Goal: Answer question/provide support

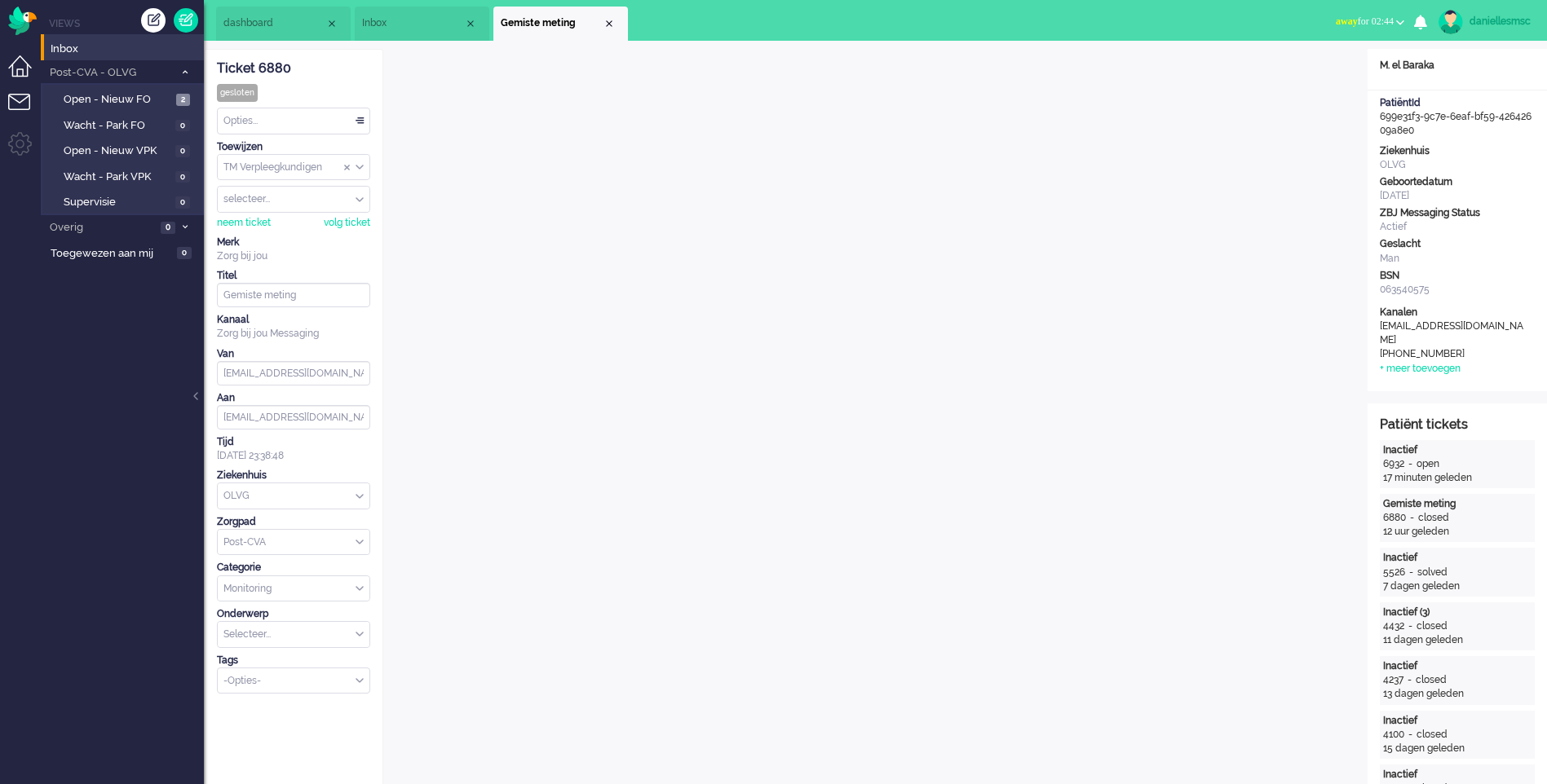
click at [20, 69] on li "Dashboard menu" at bounding box center [26, 73] width 36 height 36
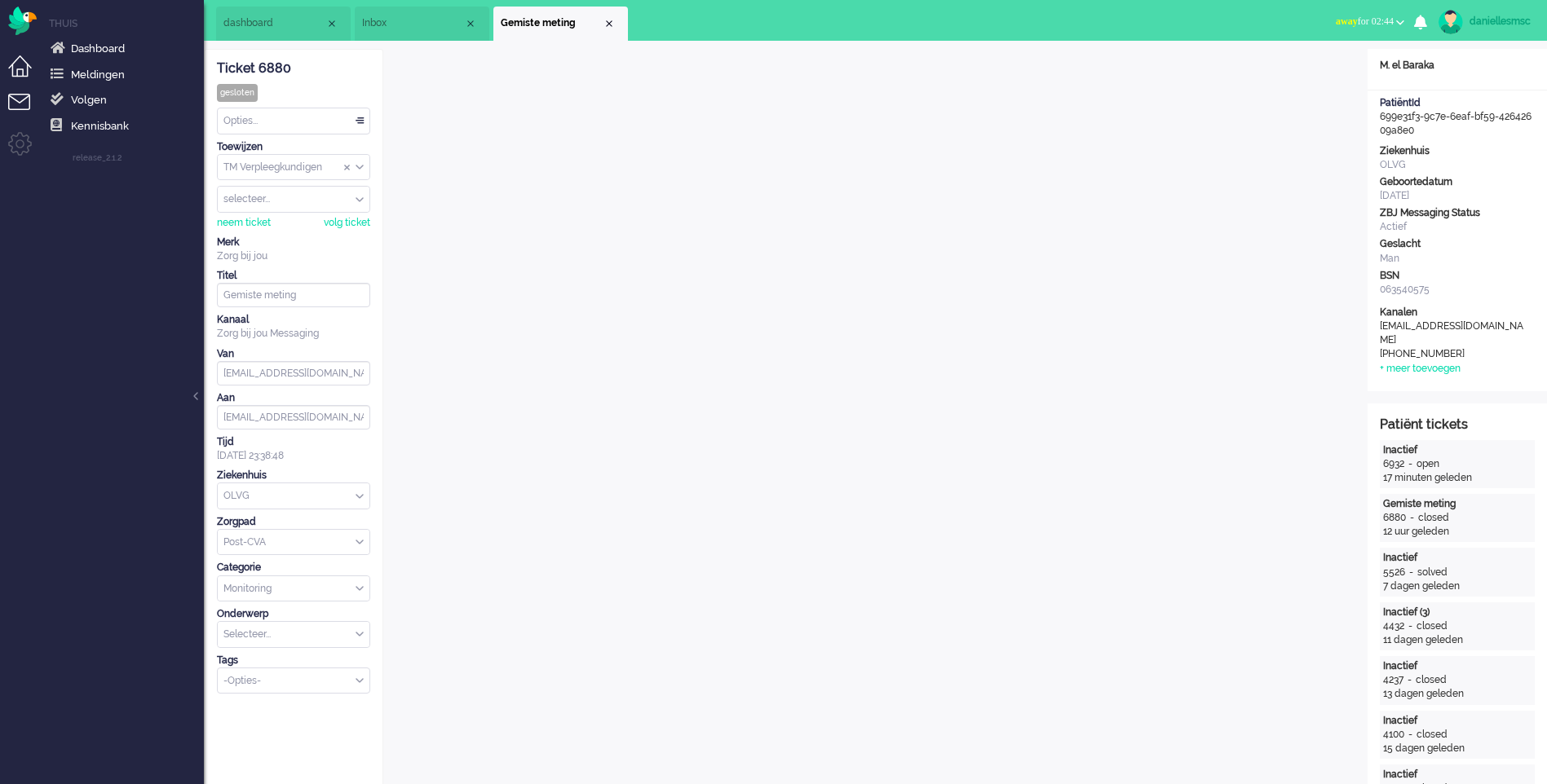
click at [13, 105] on li "Tickets menu" at bounding box center [26, 112] width 36 height 36
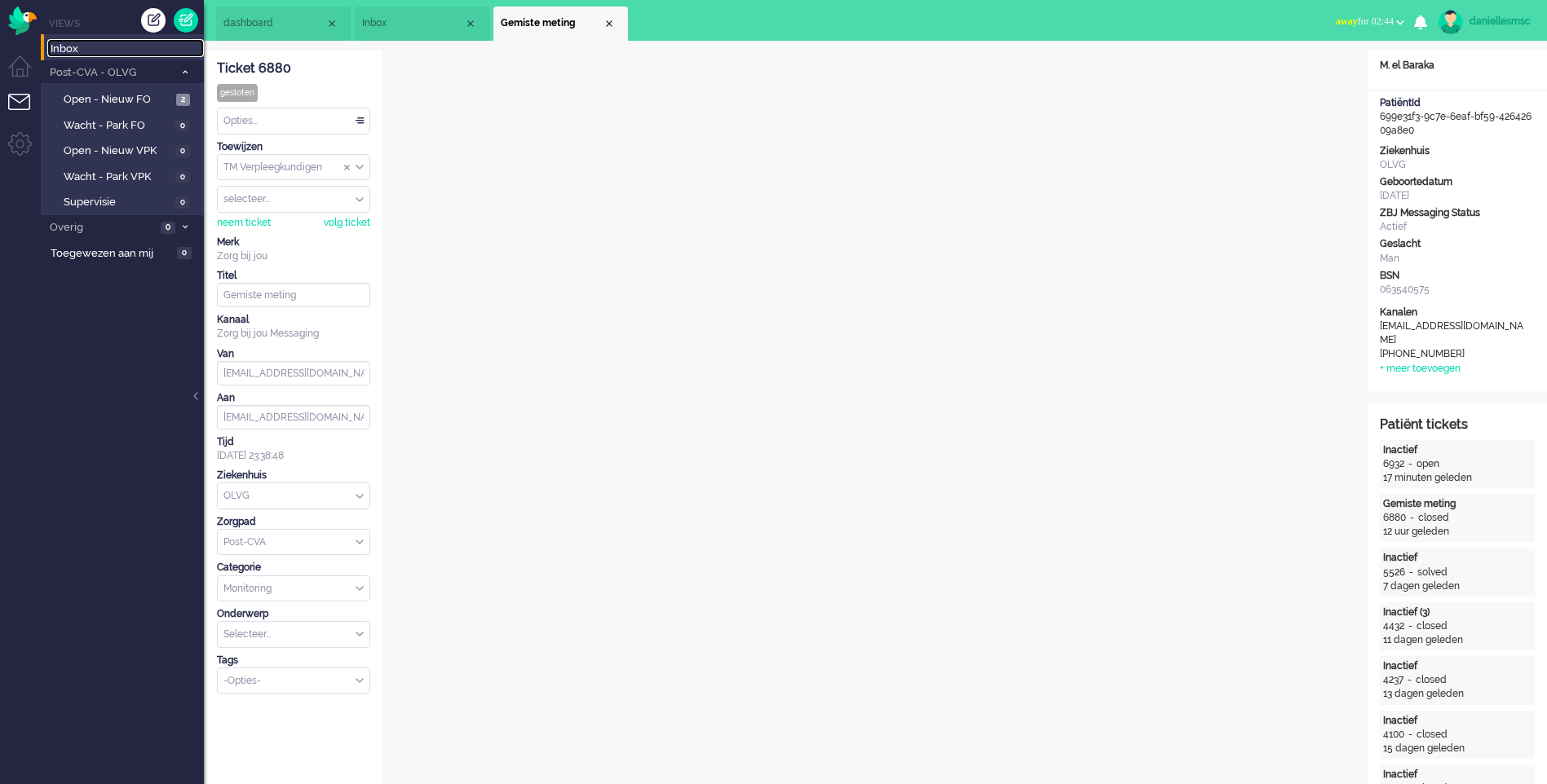
click at [82, 47] on span "Inbox" at bounding box center [127, 49] width 153 height 15
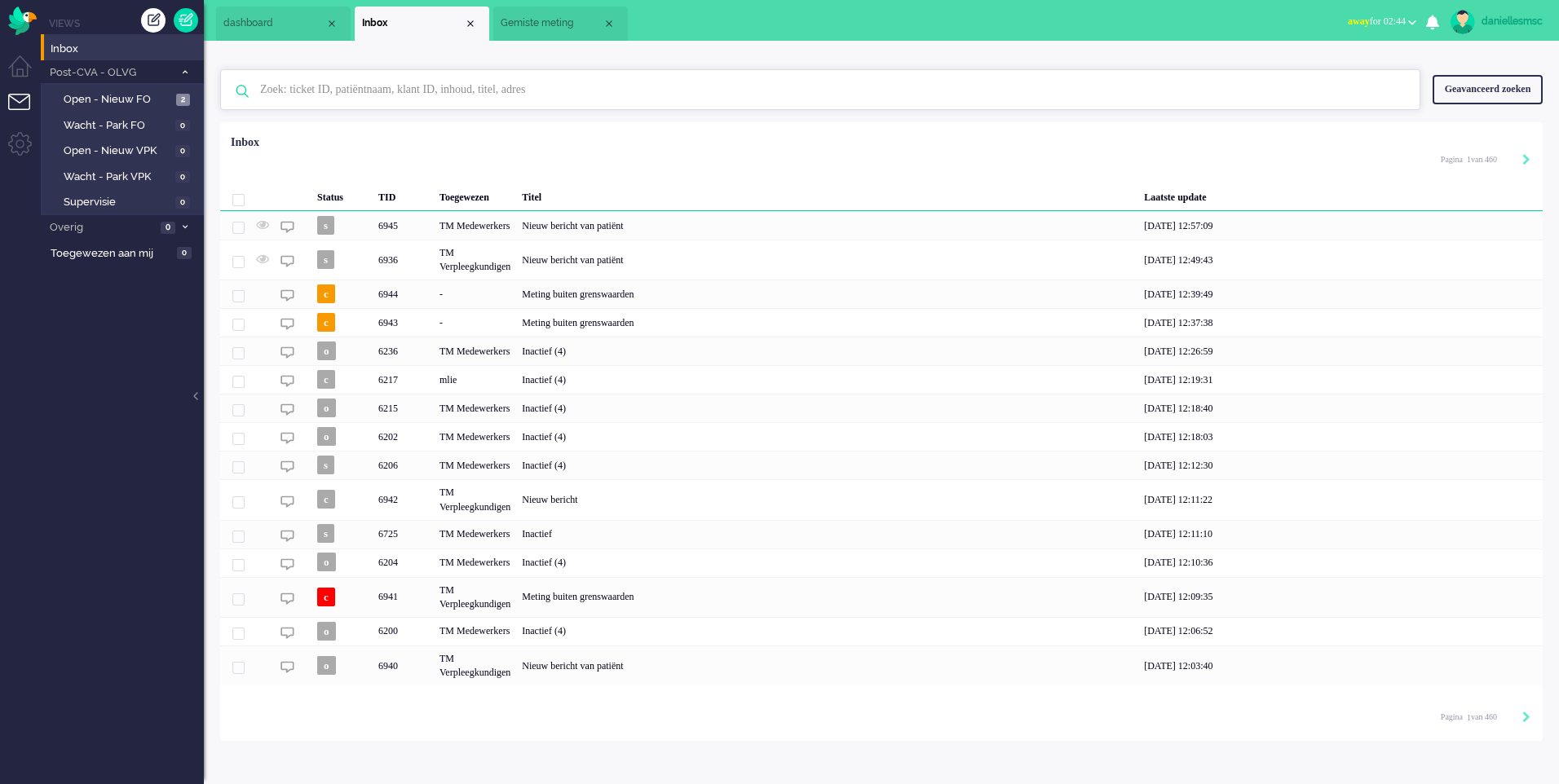
click at [367, 83] on input "text" at bounding box center [822, 90] width 1150 height 39
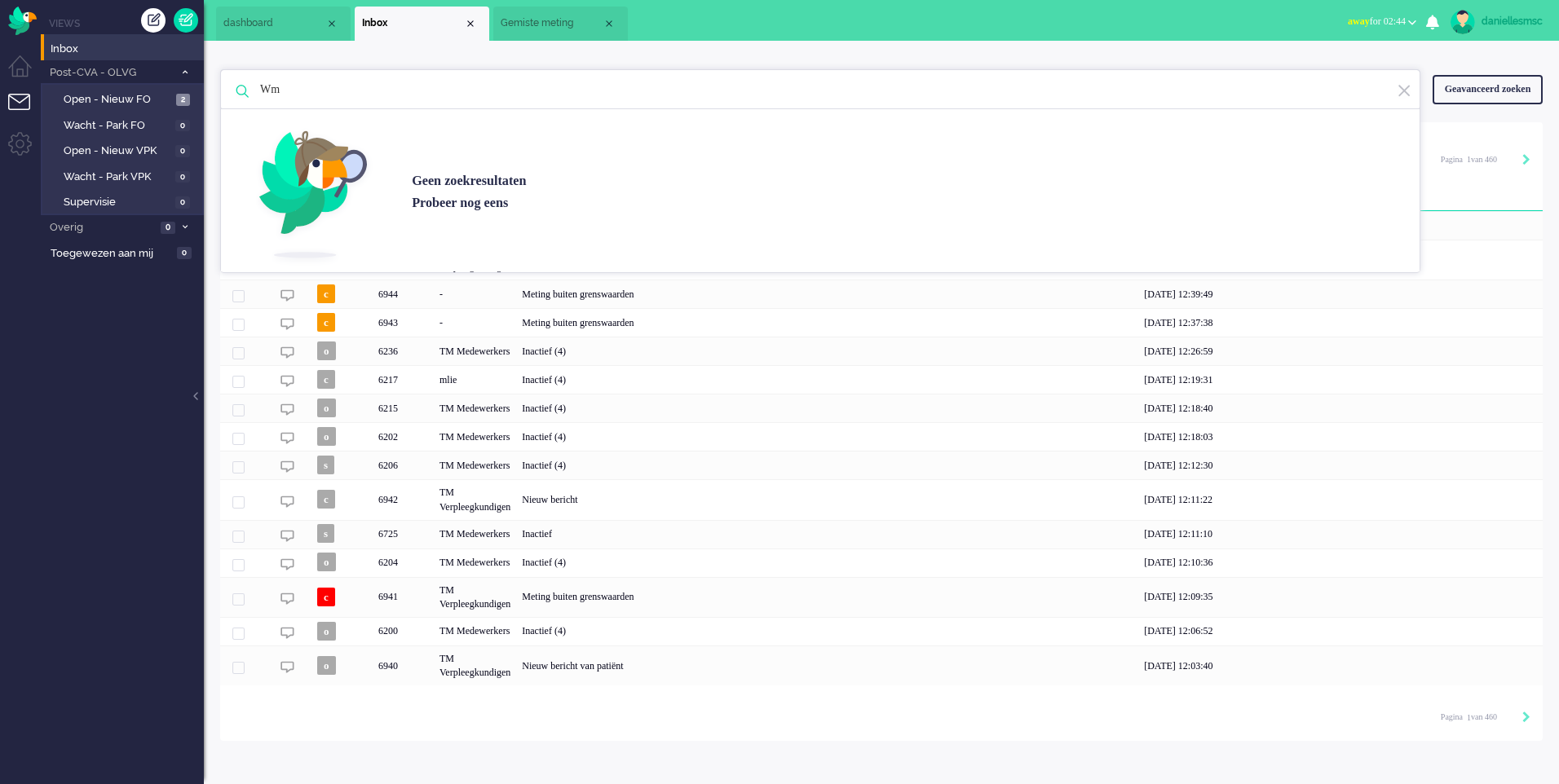
type input "W"
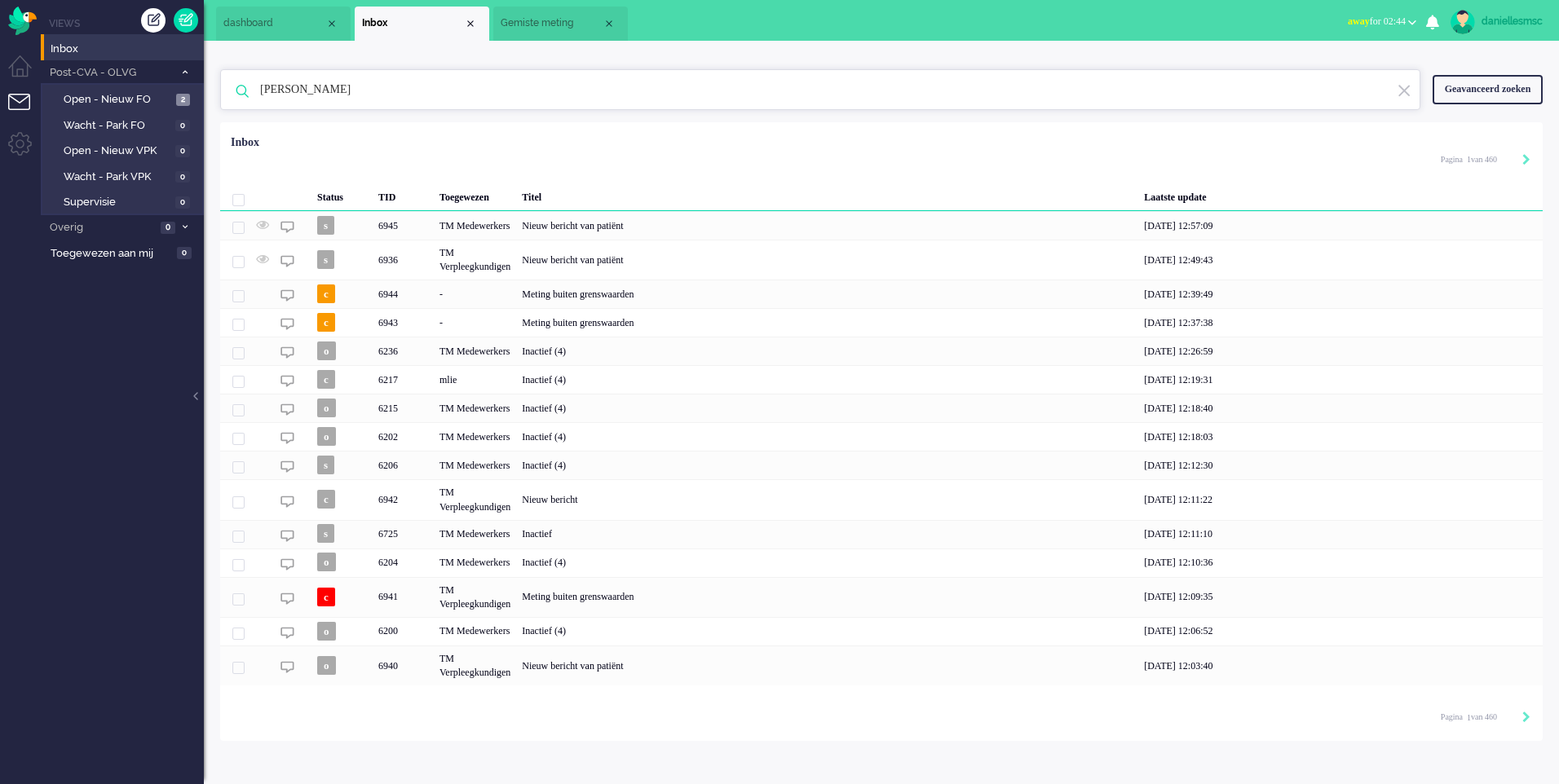
type input "[PERSON_NAME]"
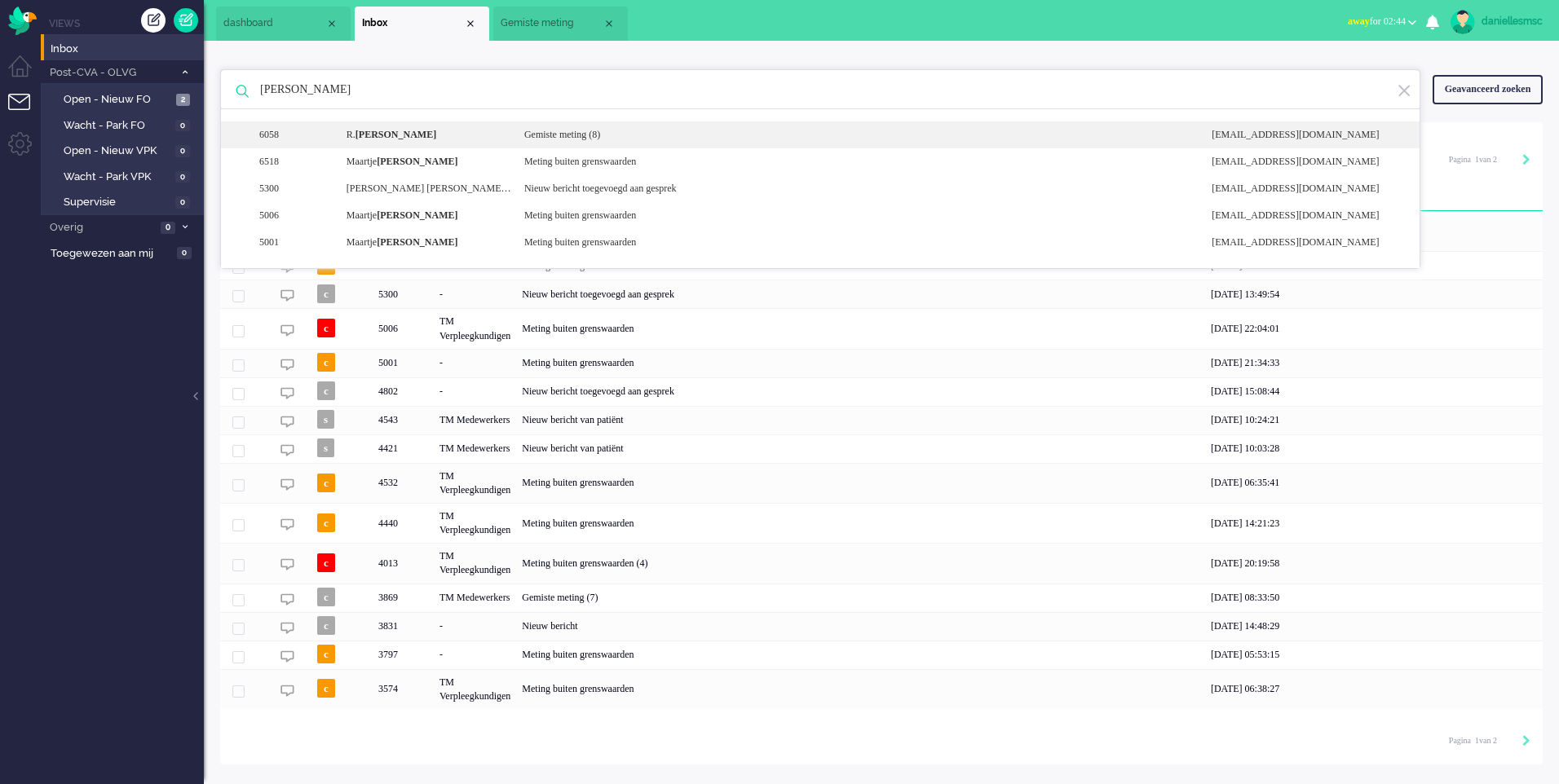
click at [377, 130] on b "[PERSON_NAME]" at bounding box center [395, 134] width 81 height 11
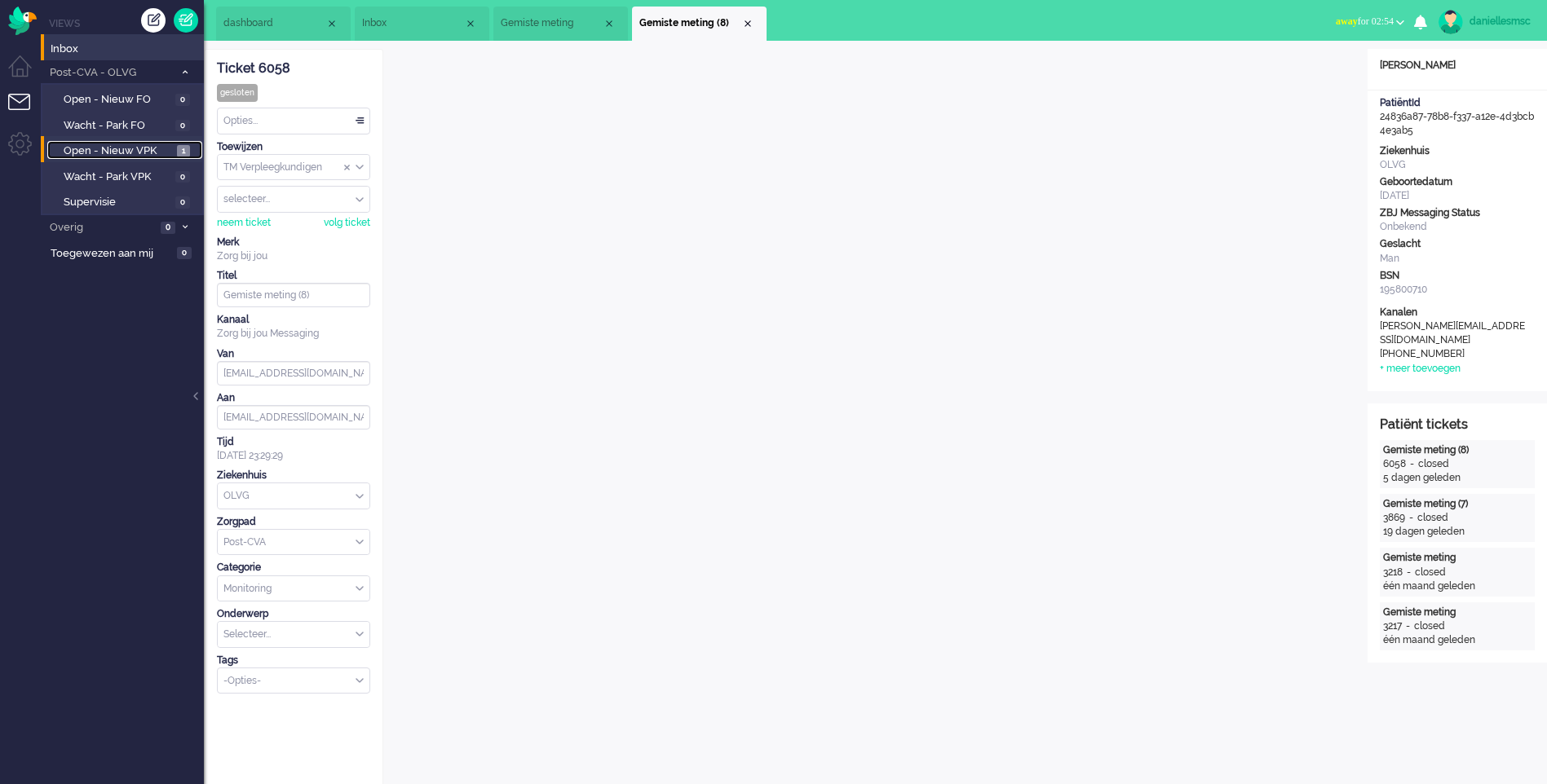
click at [114, 148] on span "Open - Nieuw VPK" at bounding box center [118, 151] width 109 height 15
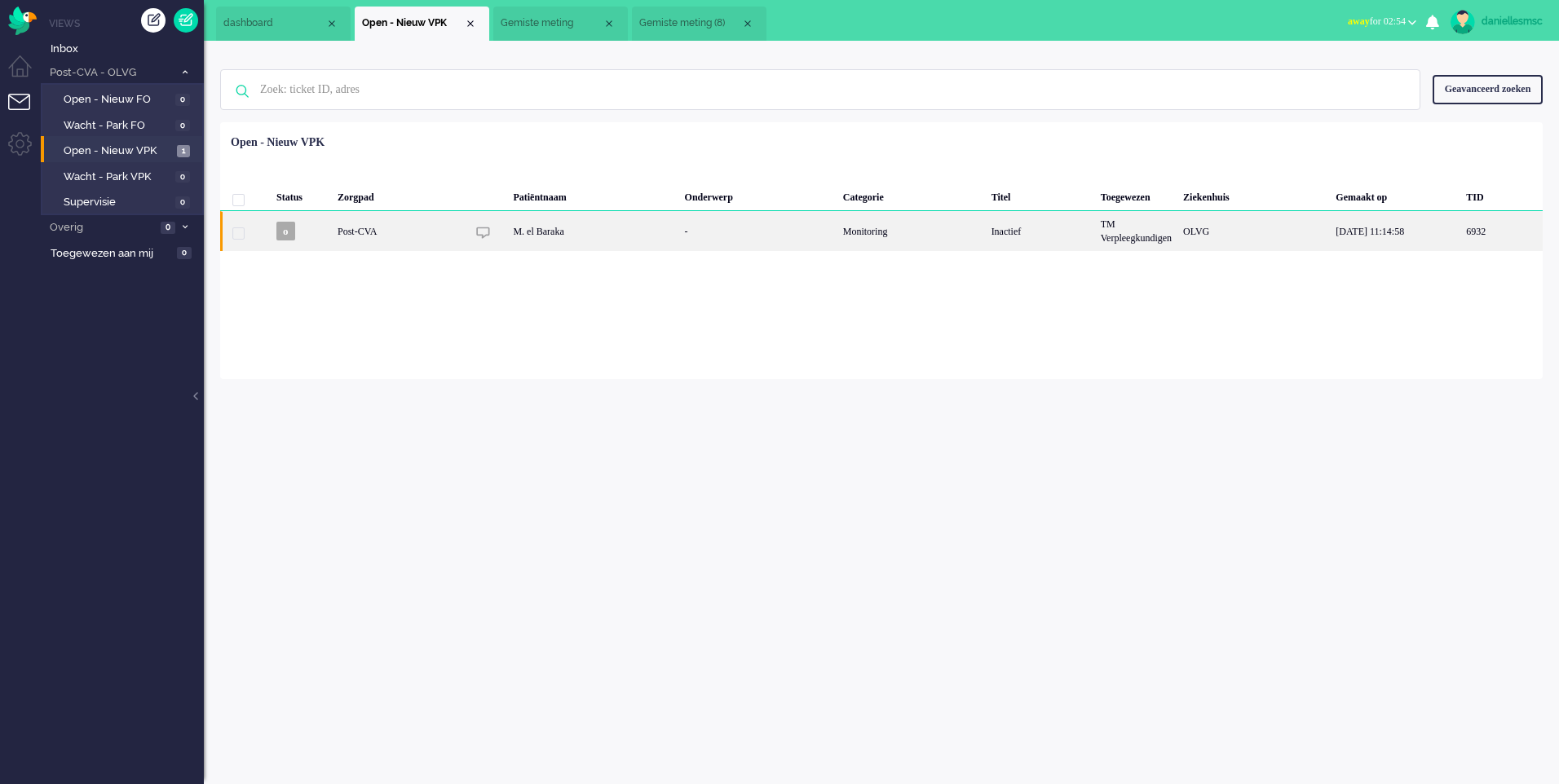
click at [545, 235] on div "M. el Baraka" at bounding box center [593, 231] width 171 height 40
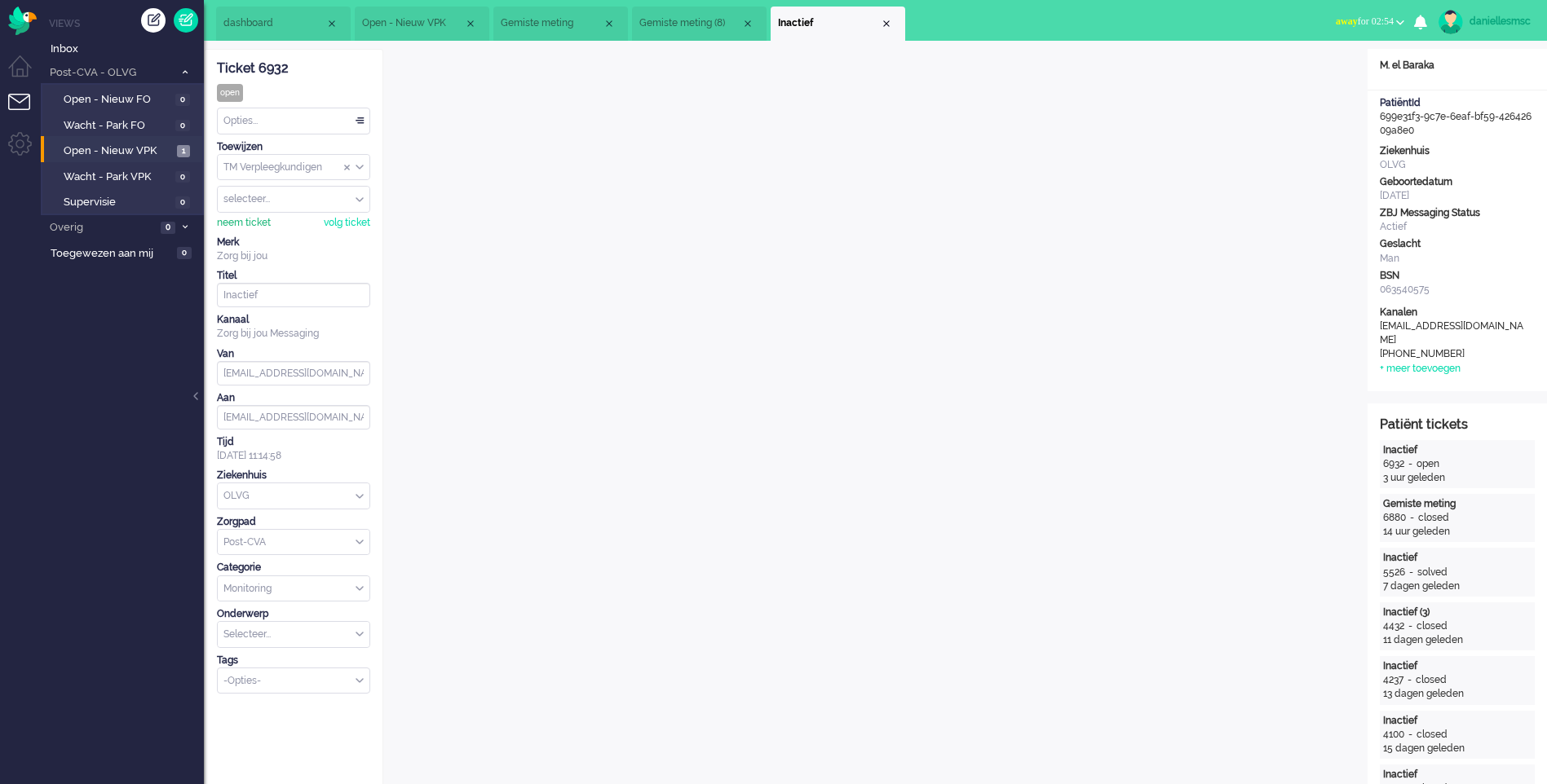
click at [256, 225] on div "neem ticket" at bounding box center [243, 223] width 53 height 14
click at [746, 21] on div "Close tab" at bounding box center [747, 23] width 13 height 13
drag, startPoint x: 609, startPoint y: 19, endPoint x: 598, endPoint y: 28, distance: 14.2
click at [609, 22] on div "Close tab" at bounding box center [609, 23] width 13 height 13
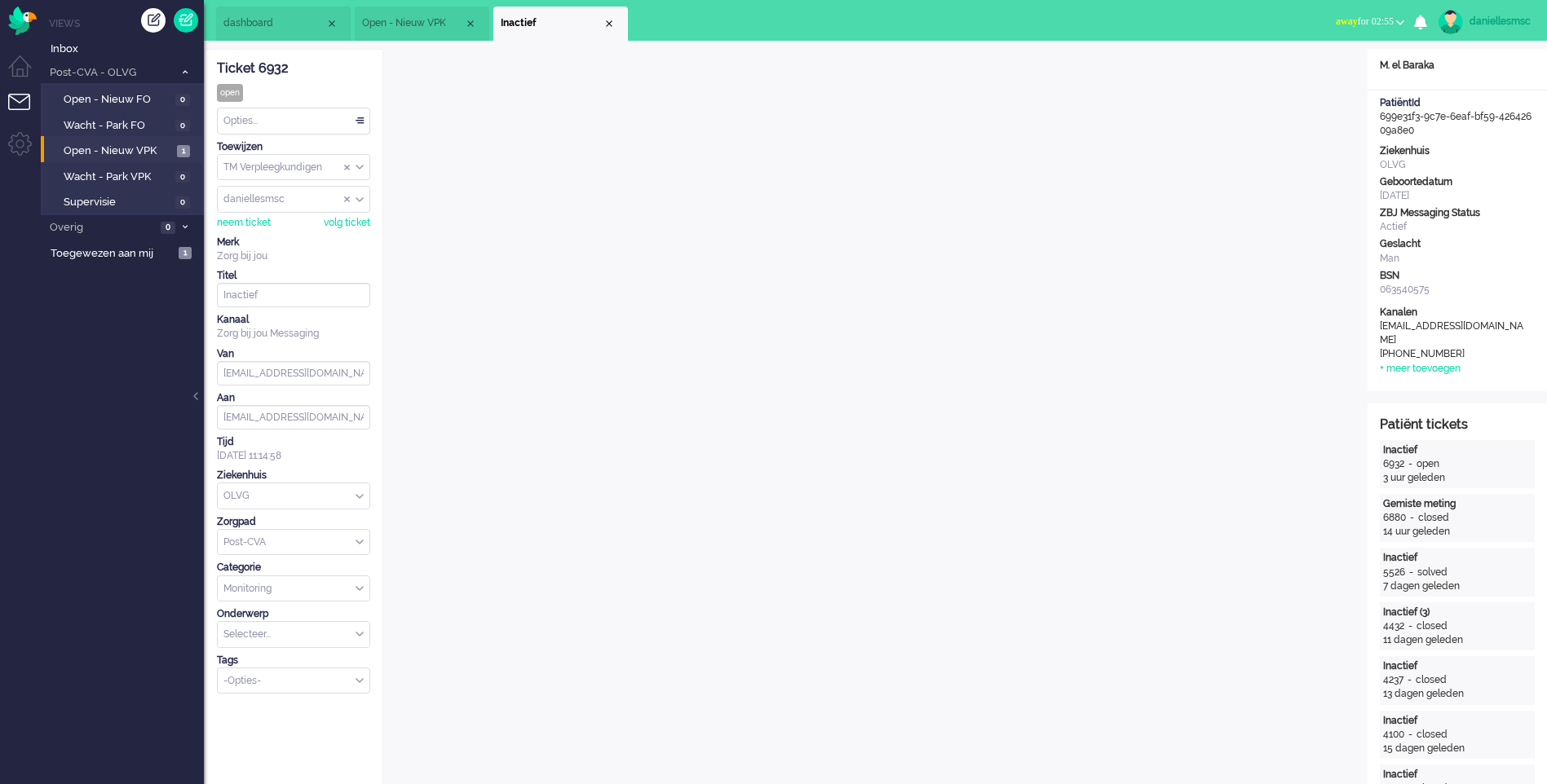
click at [466, 25] on div "Close tab" at bounding box center [470, 23] width 13 height 13
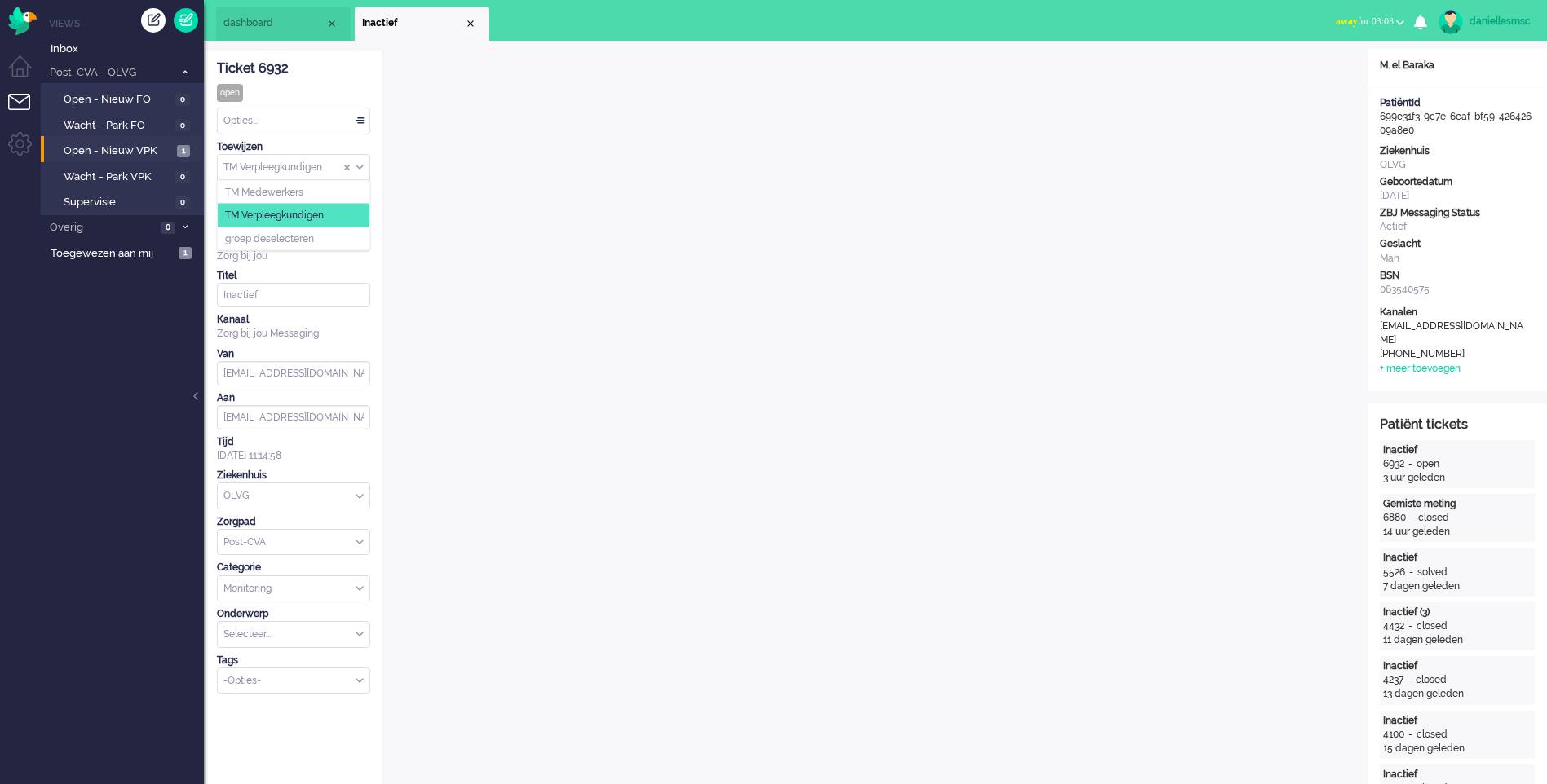
click at [340, 172] on input "Assign Group" at bounding box center [293, 168] width 152 height 25
click at [315, 196] on li "TM Medewerkers" at bounding box center [293, 192] width 152 height 24
click at [352, 198] on span "Assign User" at bounding box center [350, 199] width 12 height 11
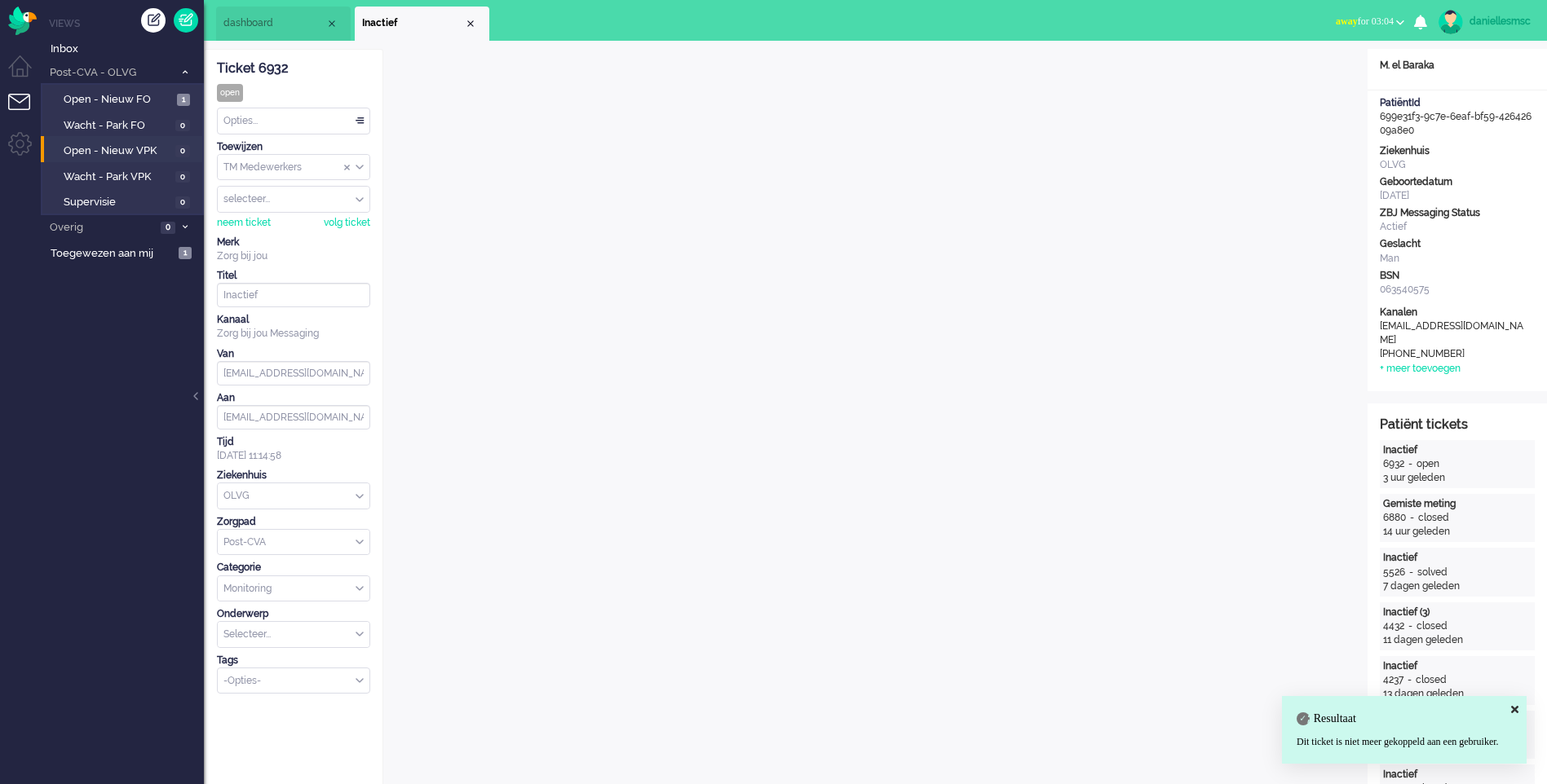
click at [312, 243] on div "Merk" at bounding box center [293, 242] width 153 height 14
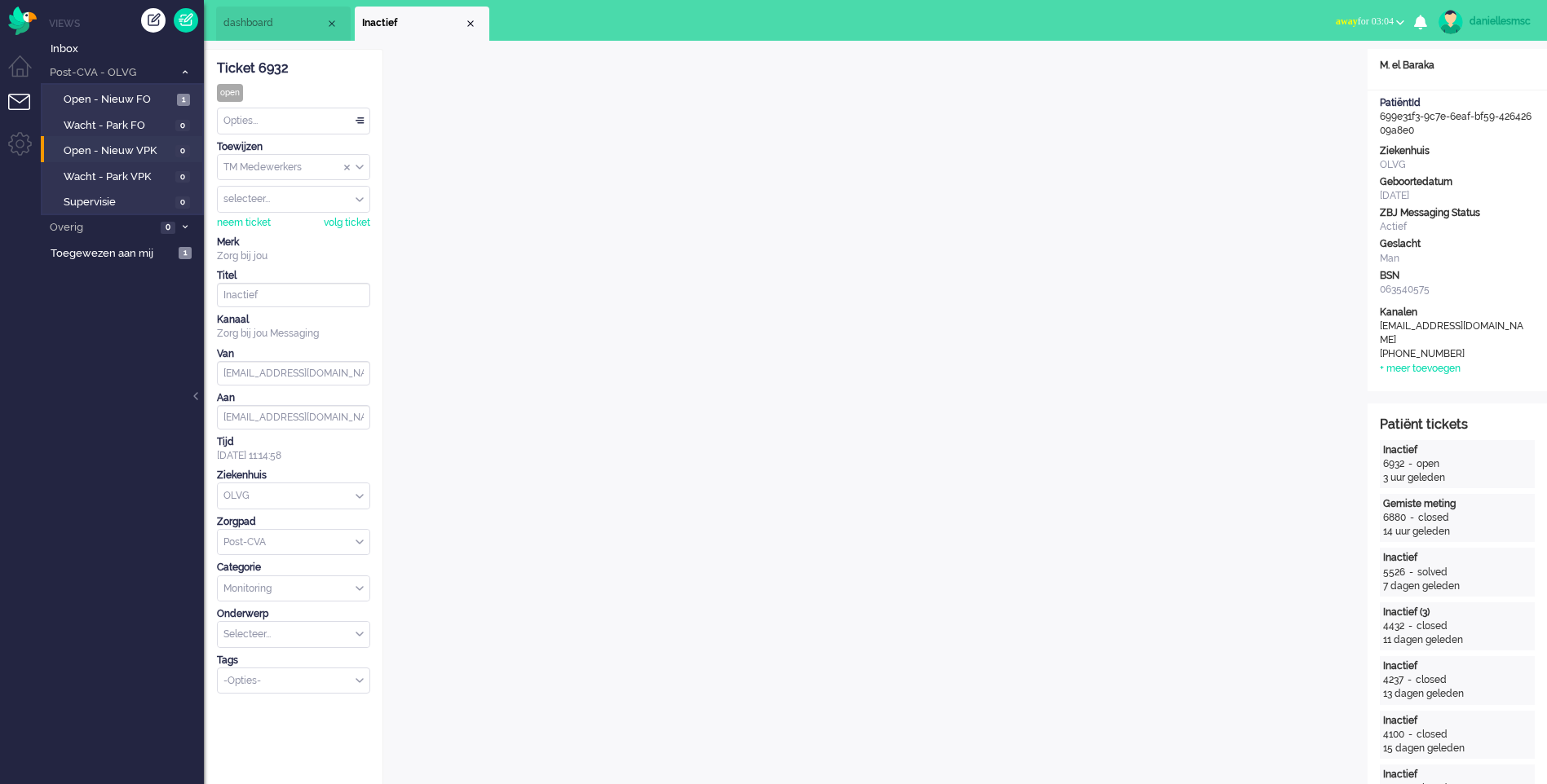
click at [317, 126] on div "Opties..." at bounding box center [293, 121] width 152 height 25
click at [331, 223] on li "Geparkeerd" at bounding box center [293, 214] width 152 height 24
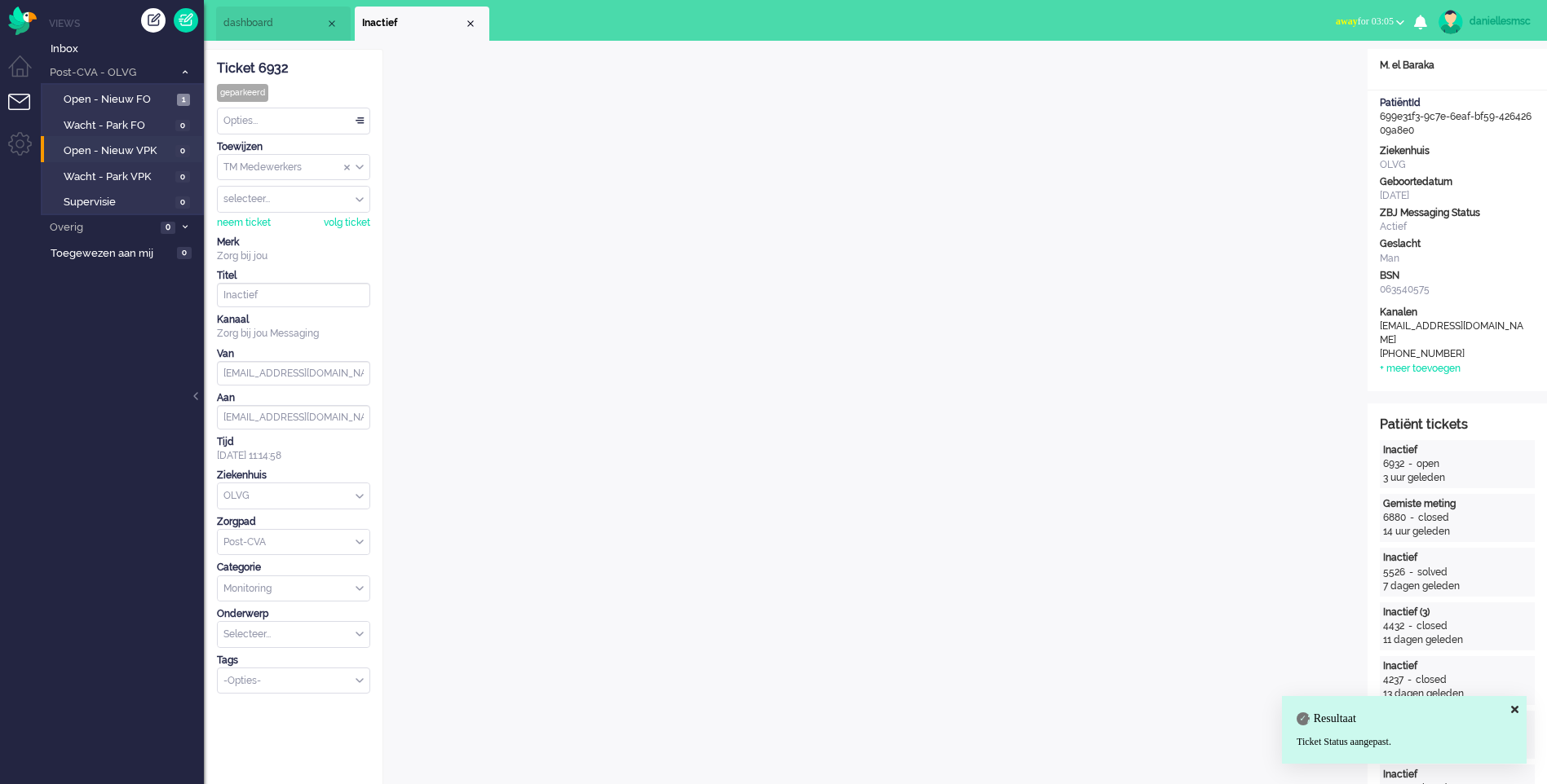
click at [294, 131] on div "Opties..." at bounding box center [293, 121] width 152 height 25
click at [301, 236] on li "Opgelost" at bounding box center [293, 236] width 152 height 24
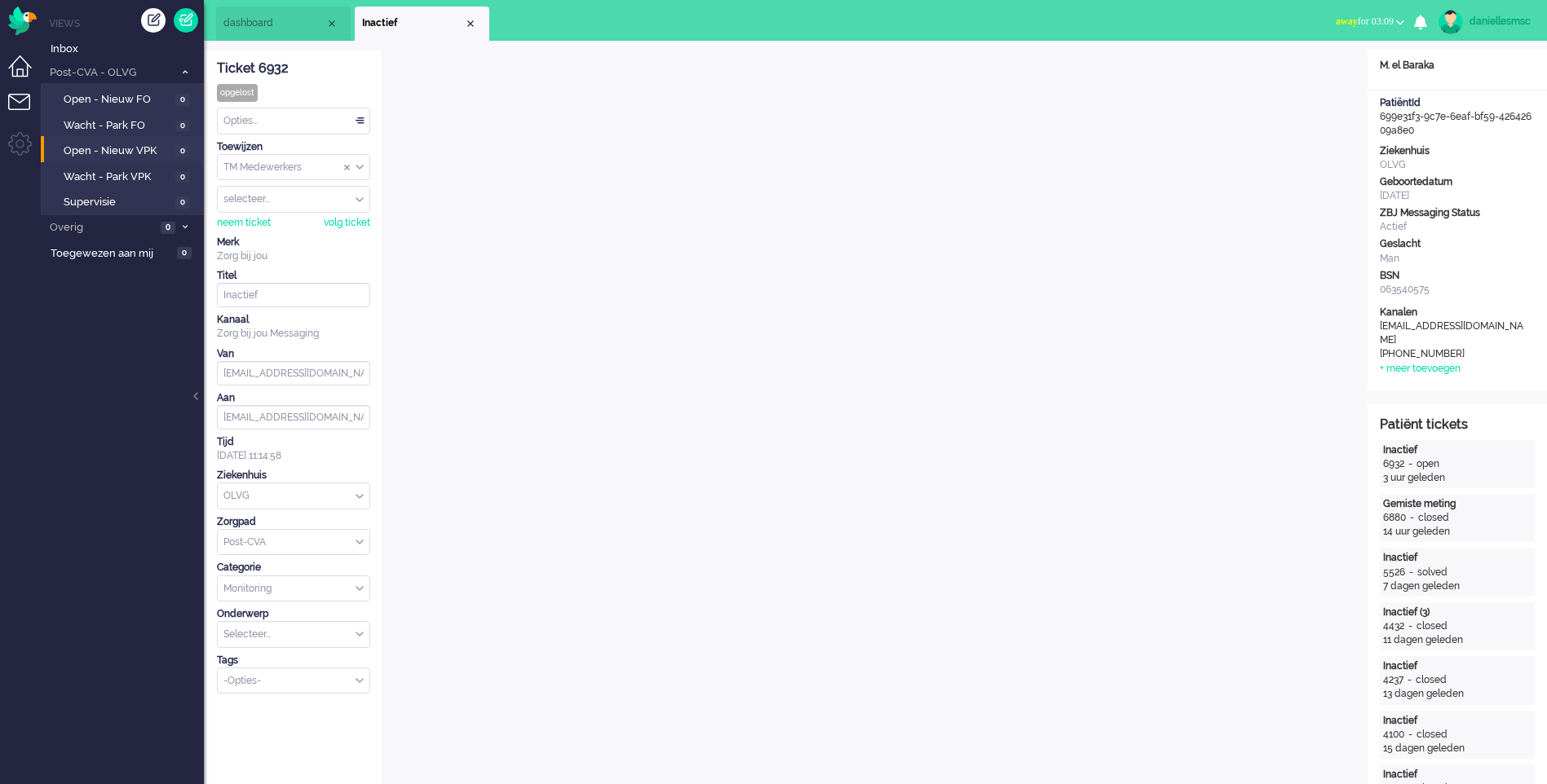
click at [25, 76] on li "Dashboard menu" at bounding box center [26, 73] width 36 height 36
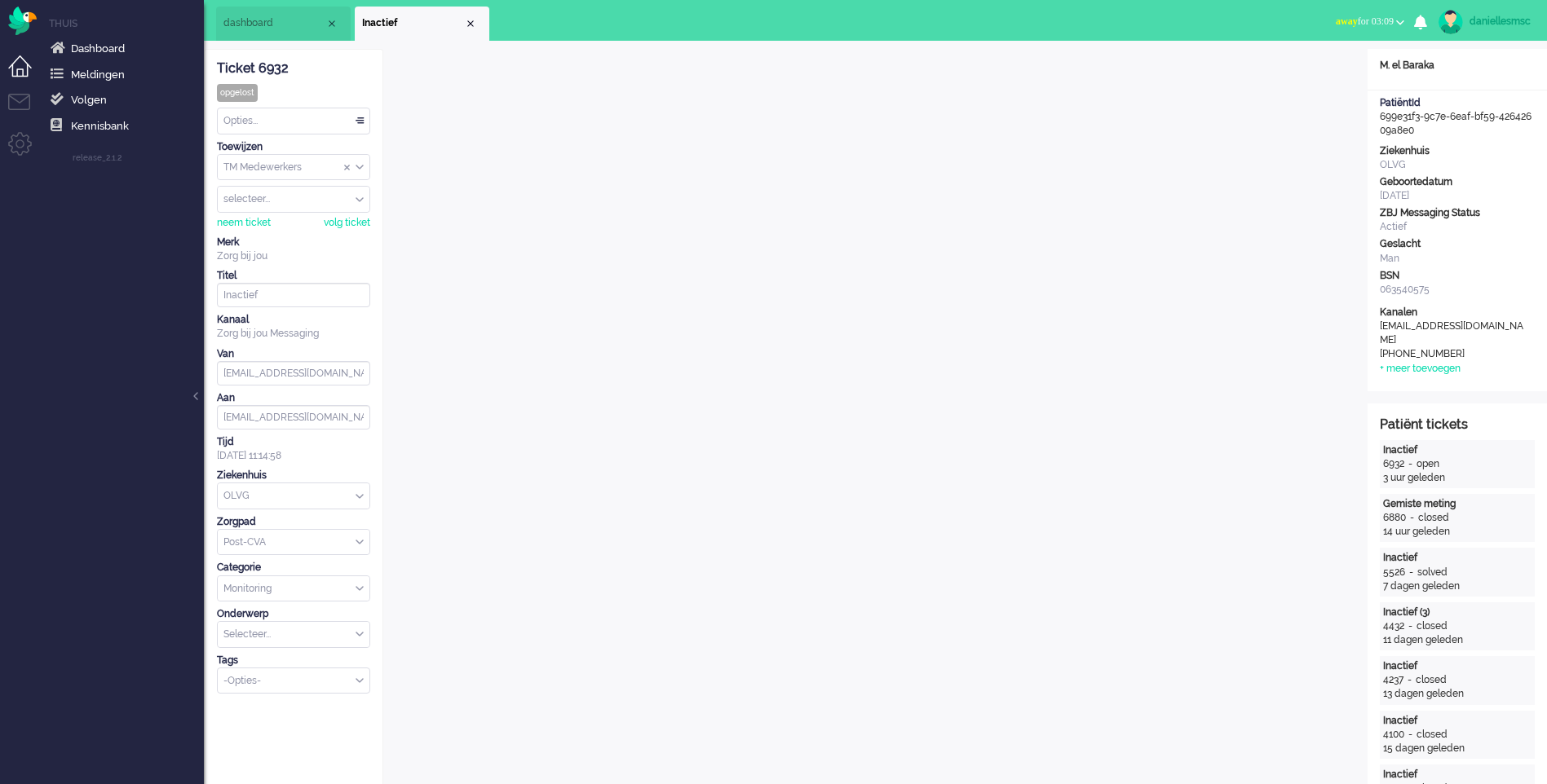
click at [479, 25] on li "Inactief" at bounding box center [421, 24] width 135 height 34
click at [473, 22] on div "Close tab" at bounding box center [470, 23] width 13 height 13
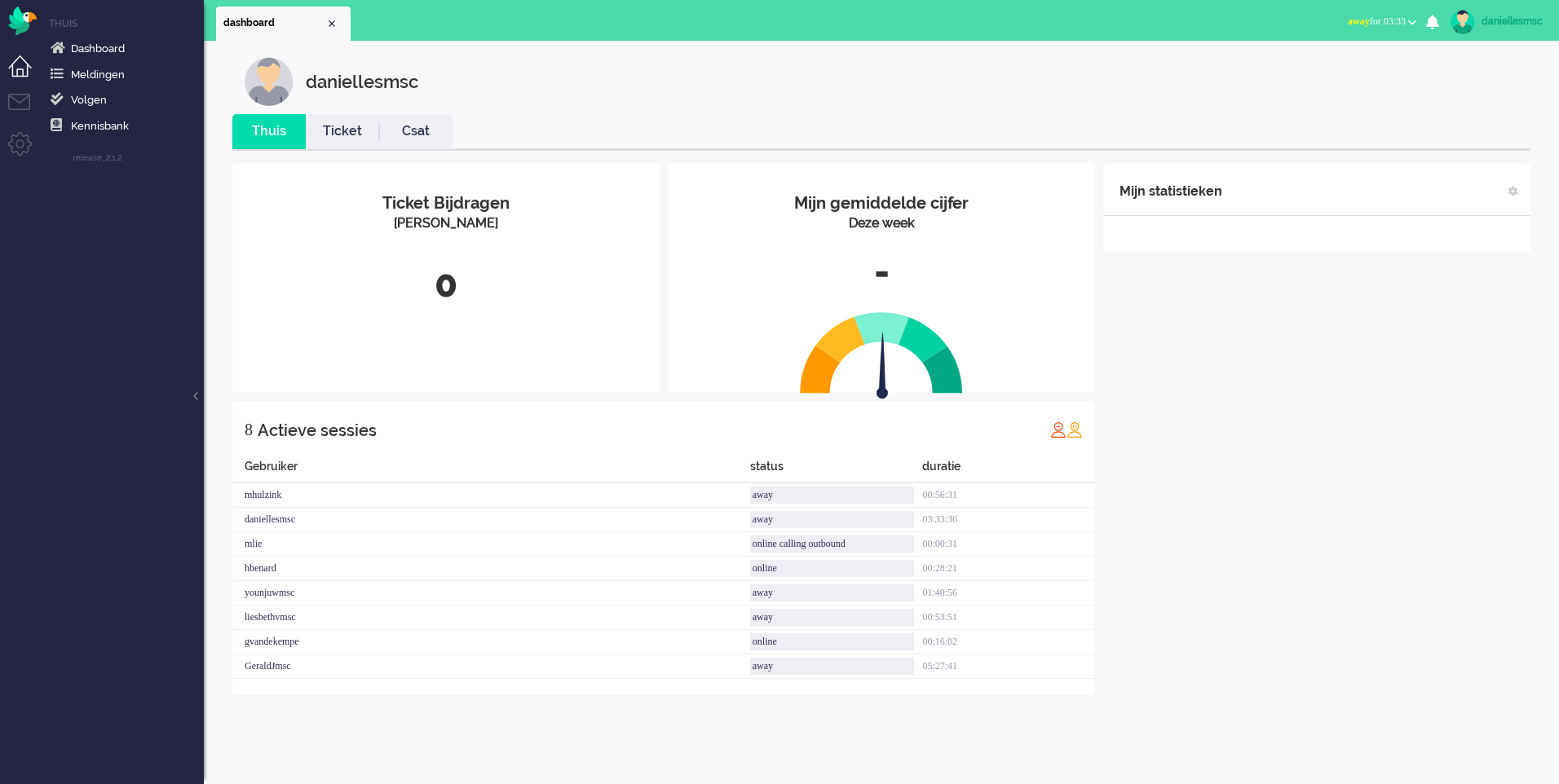
click at [1390, 31] on button "away for 03:33" at bounding box center [1382, 22] width 88 height 24
click at [1337, 67] on label "Online" at bounding box center [1349, 73] width 129 height 14
